Goal: Information Seeking & Learning: Learn about a topic

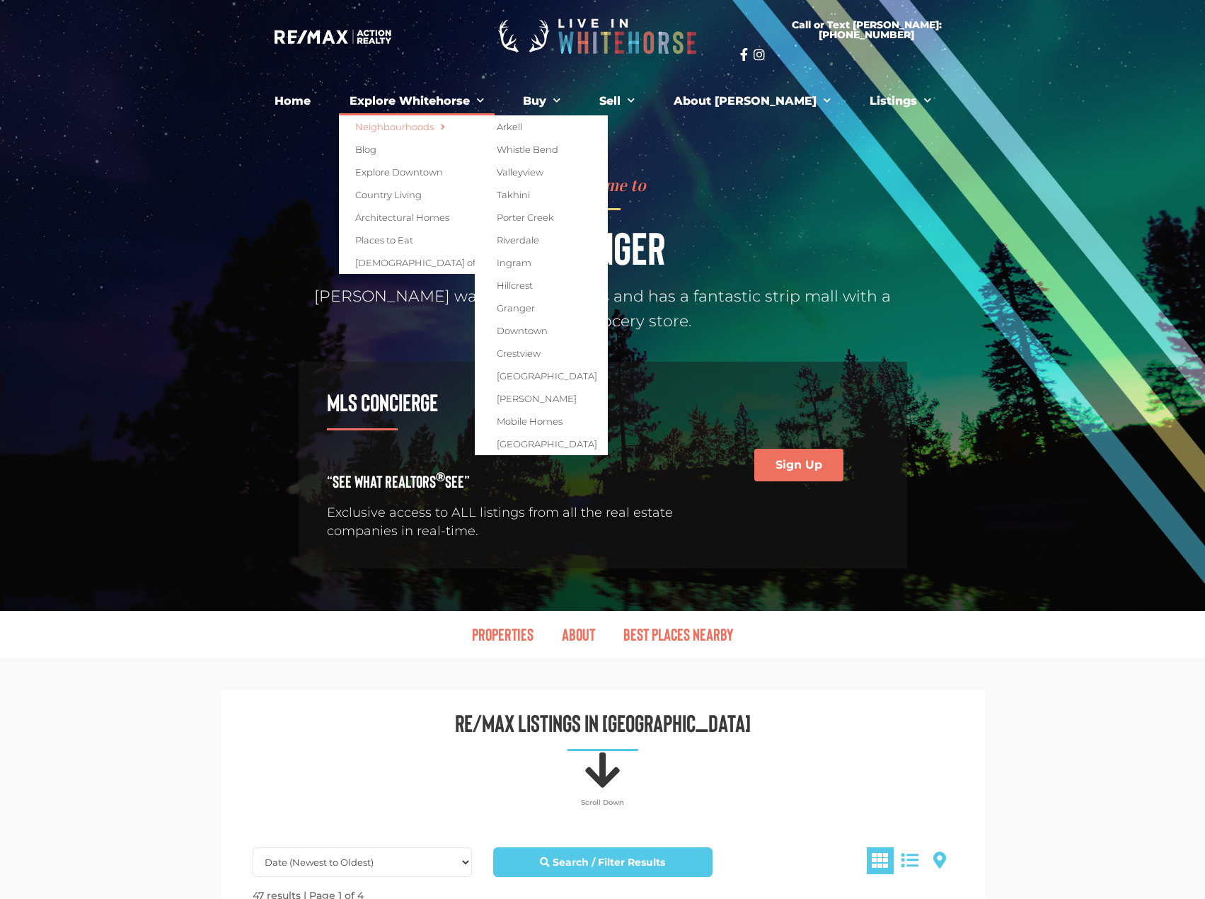
click at [467, 127] on link "Neighbourhoods" at bounding box center [464, 126] width 250 height 23
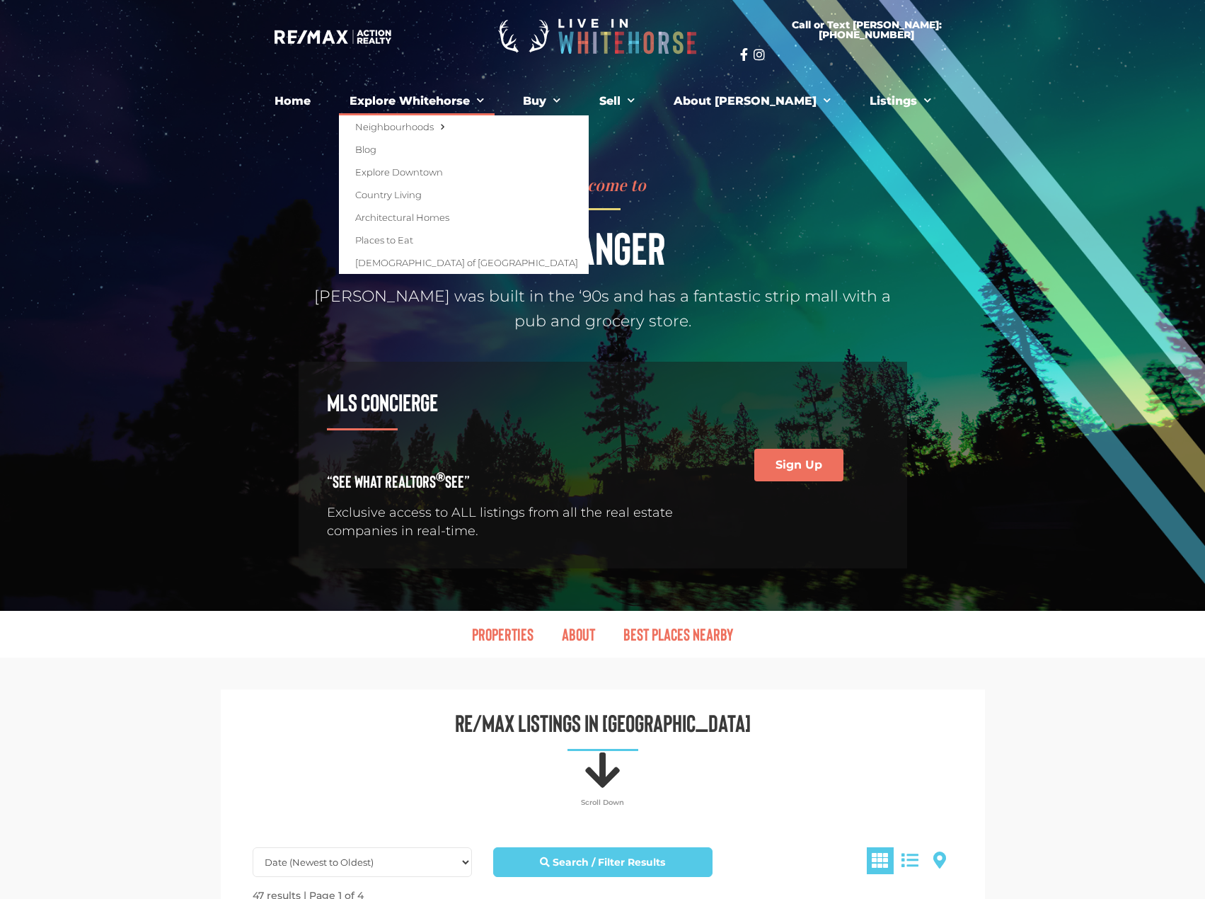
click at [495, 101] on link "Explore Whitehorse" at bounding box center [417, 101] width 156 height 28
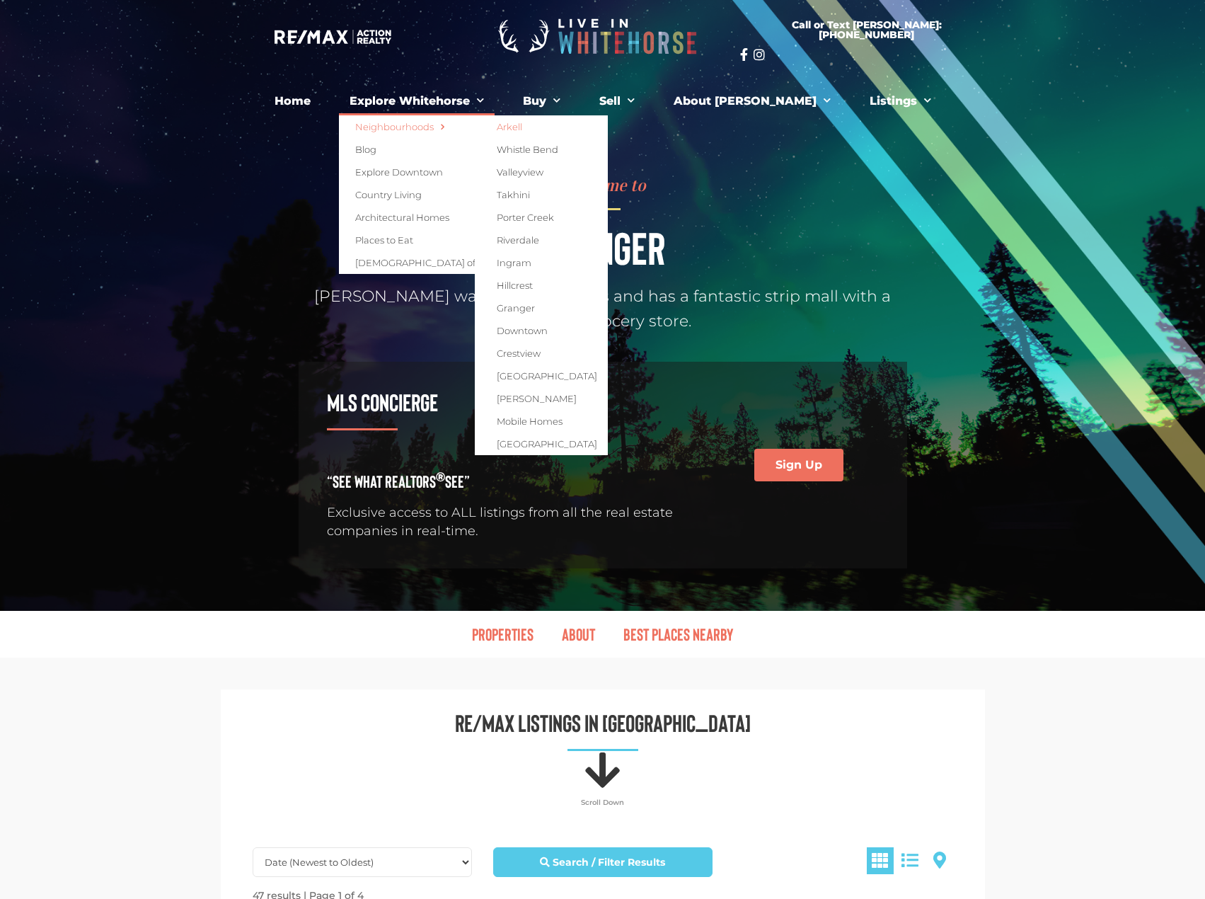
click at [537, 125] on link "Arkell" at bounding box center [541, 126] width 133 height 23
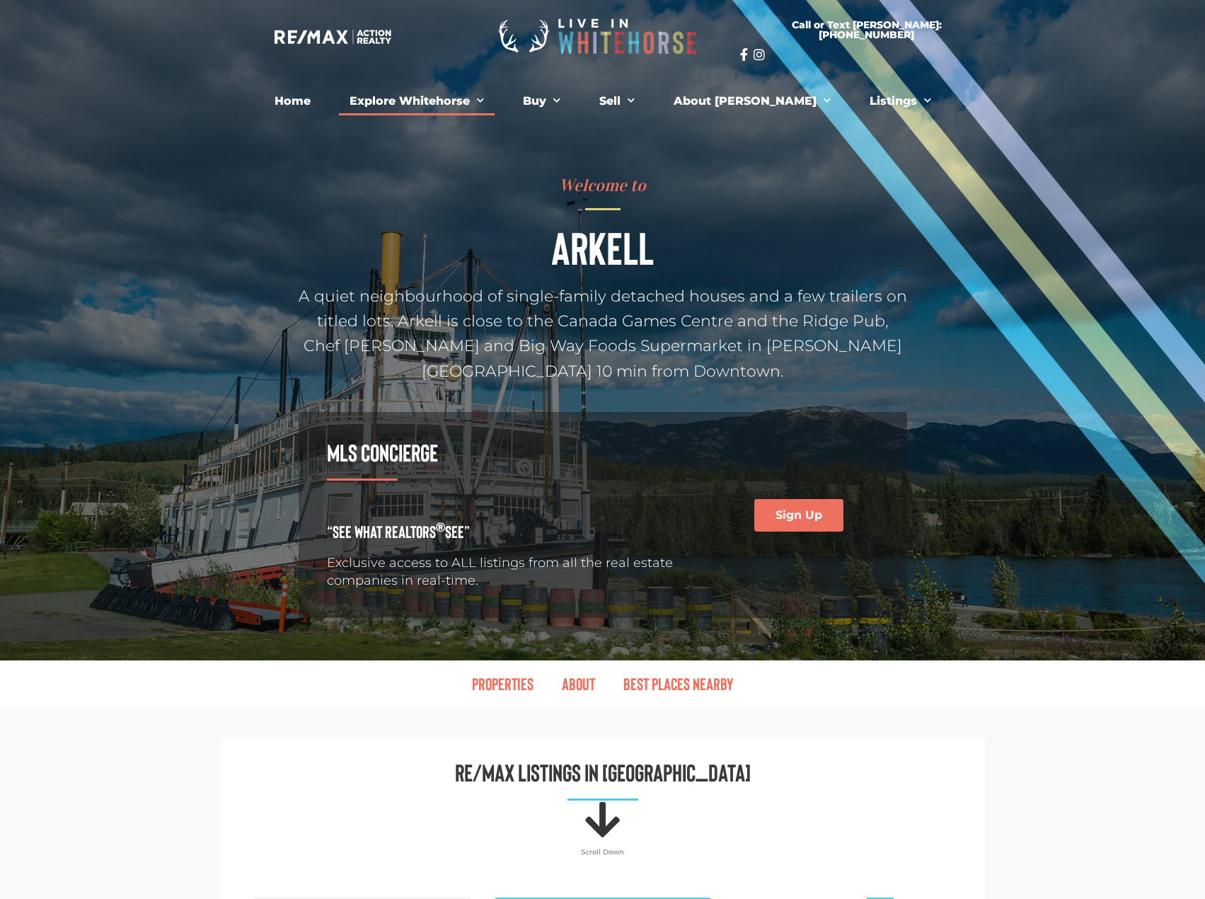
click at [460, 95] on link "Explore Whitehorse" at bounding box center [417, 101] width 156 height 28
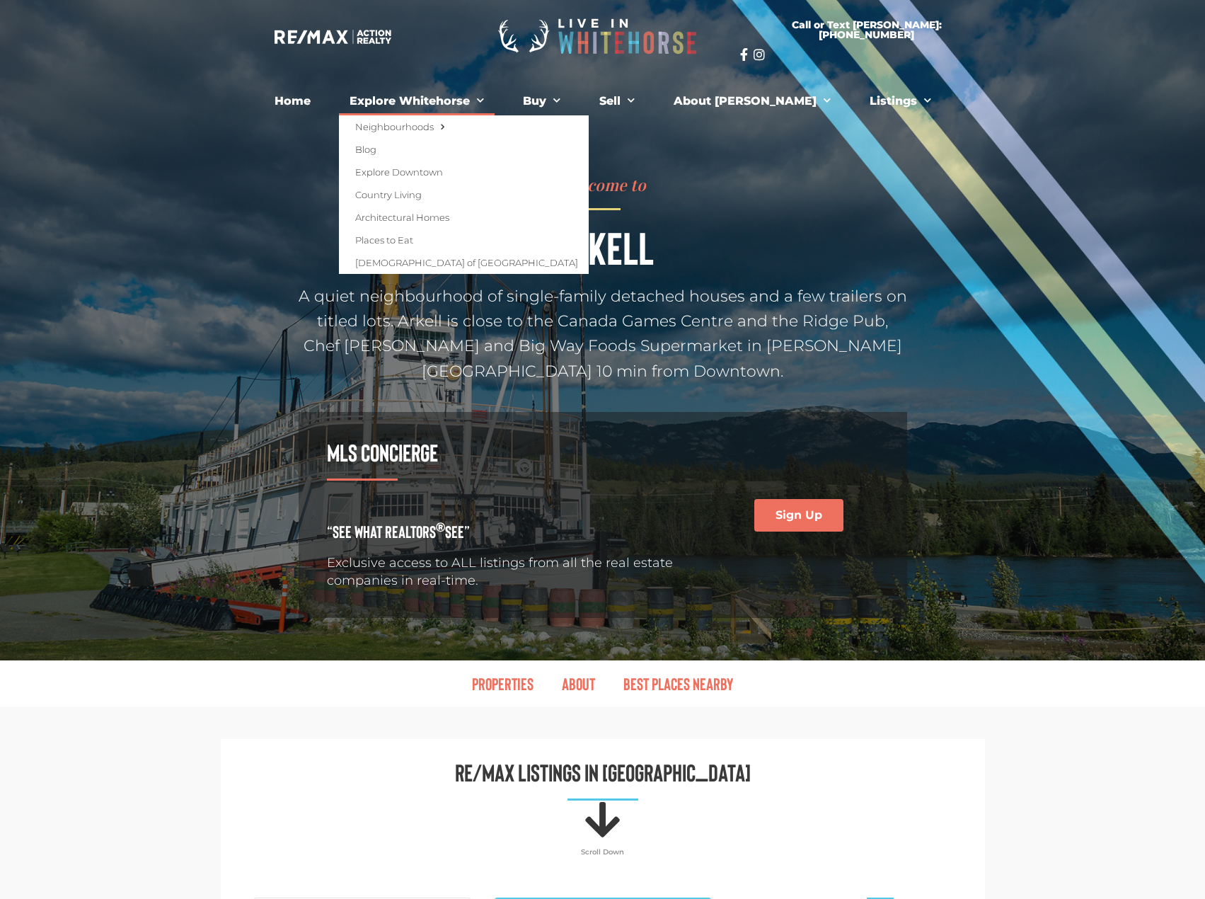
click at [495, 100] on link "Explore Whitehorse" at bounding box center [417, 101] width 156 height 28
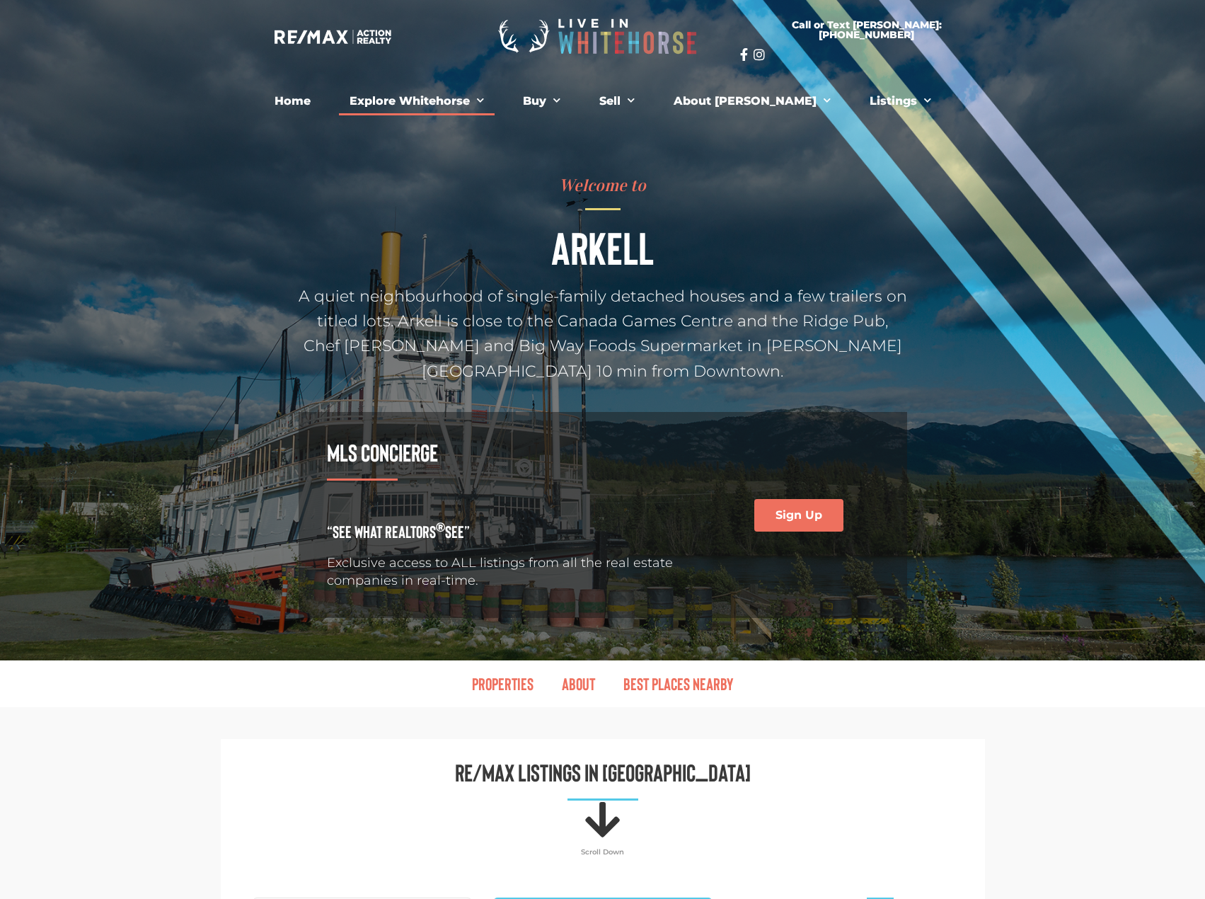
click at [495, 100] on link "Explore Whitehorse" at bounding box center [417, 101] width 156 height 28
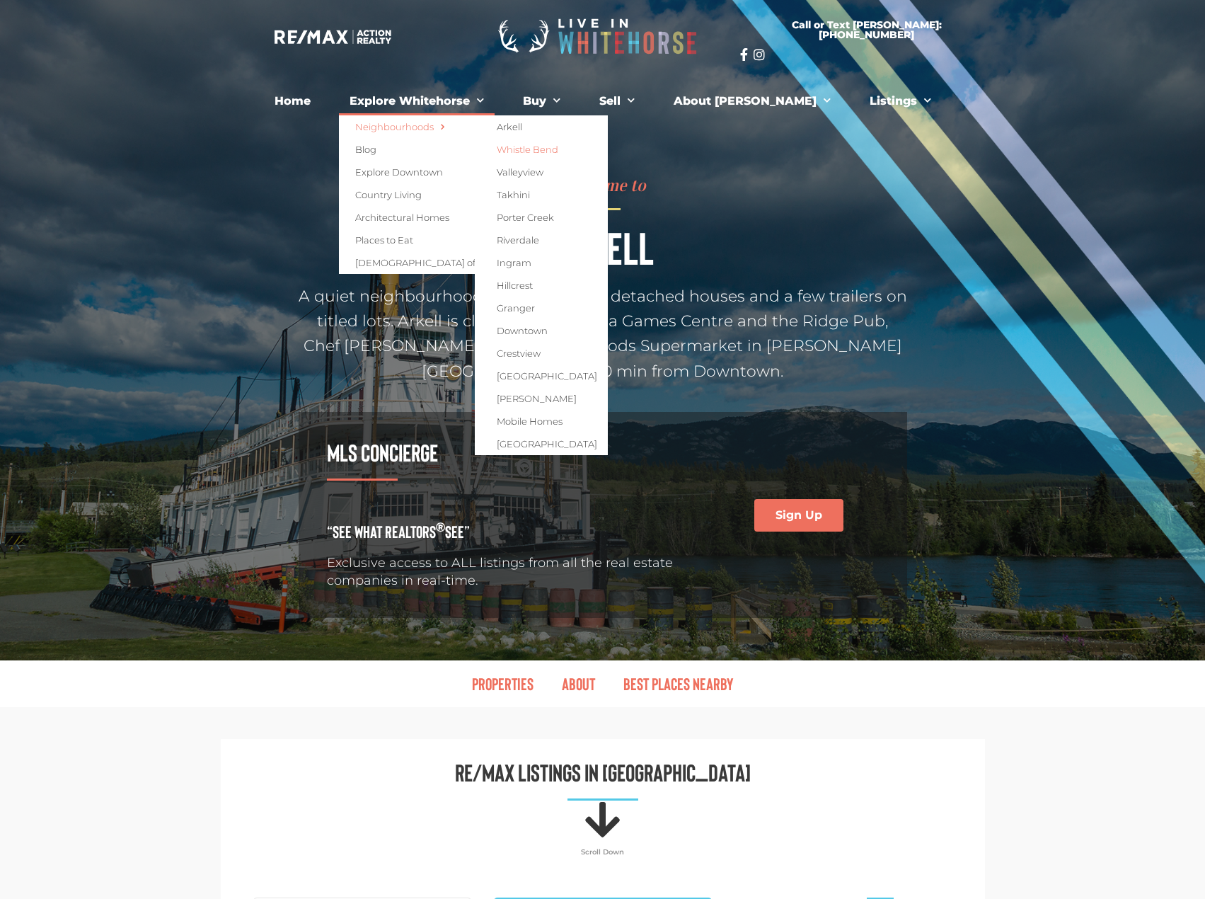
click at [564, 152] on link "Whistle Bend" at bounding box center [541, 149] width 133 height 23
